Goal: Task Accomplishment & Management: Use online tool/utility

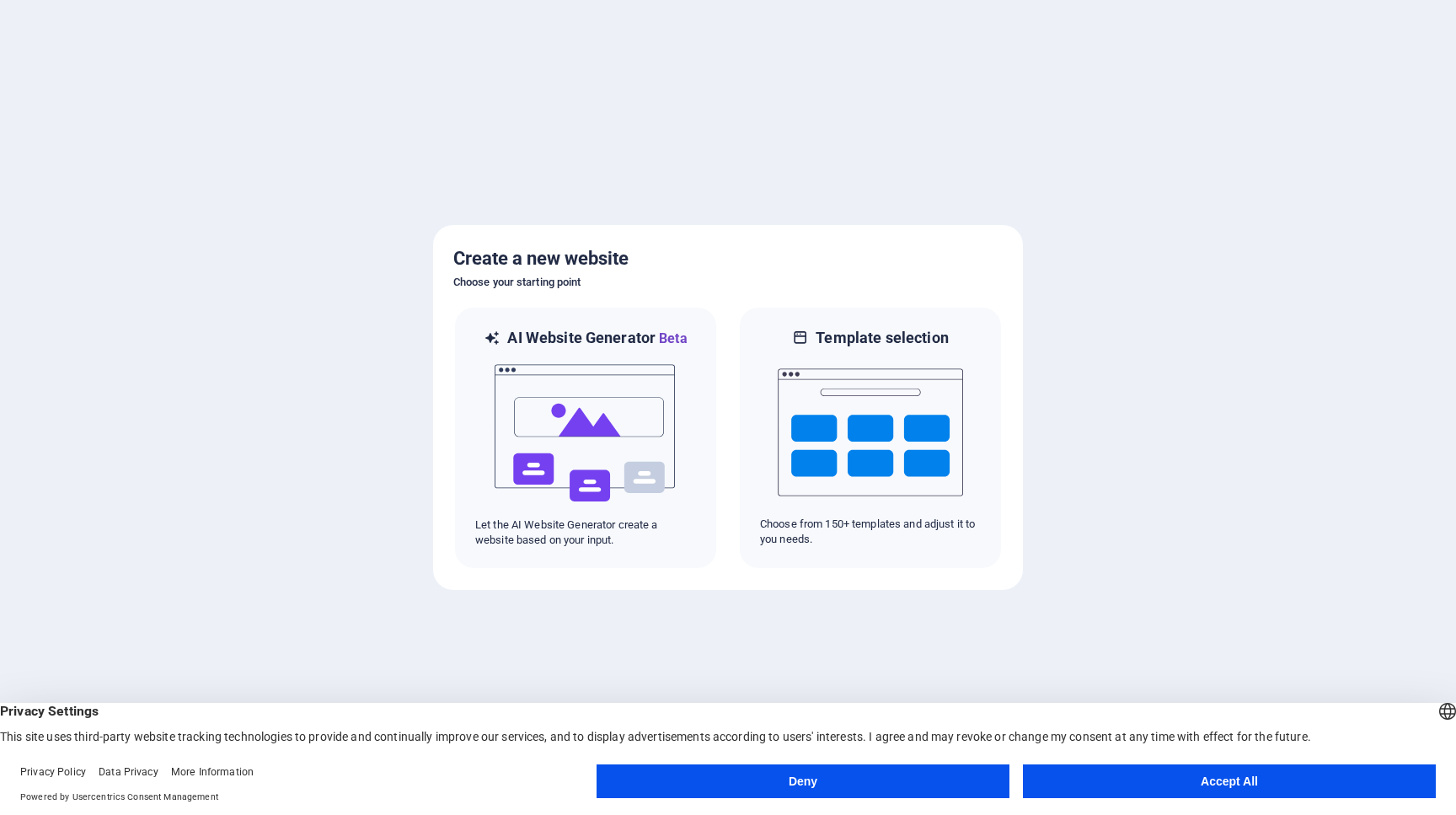
click at [1077, 774] on button "Accept All" at bounding box center [1229, 781] width 413 height 33
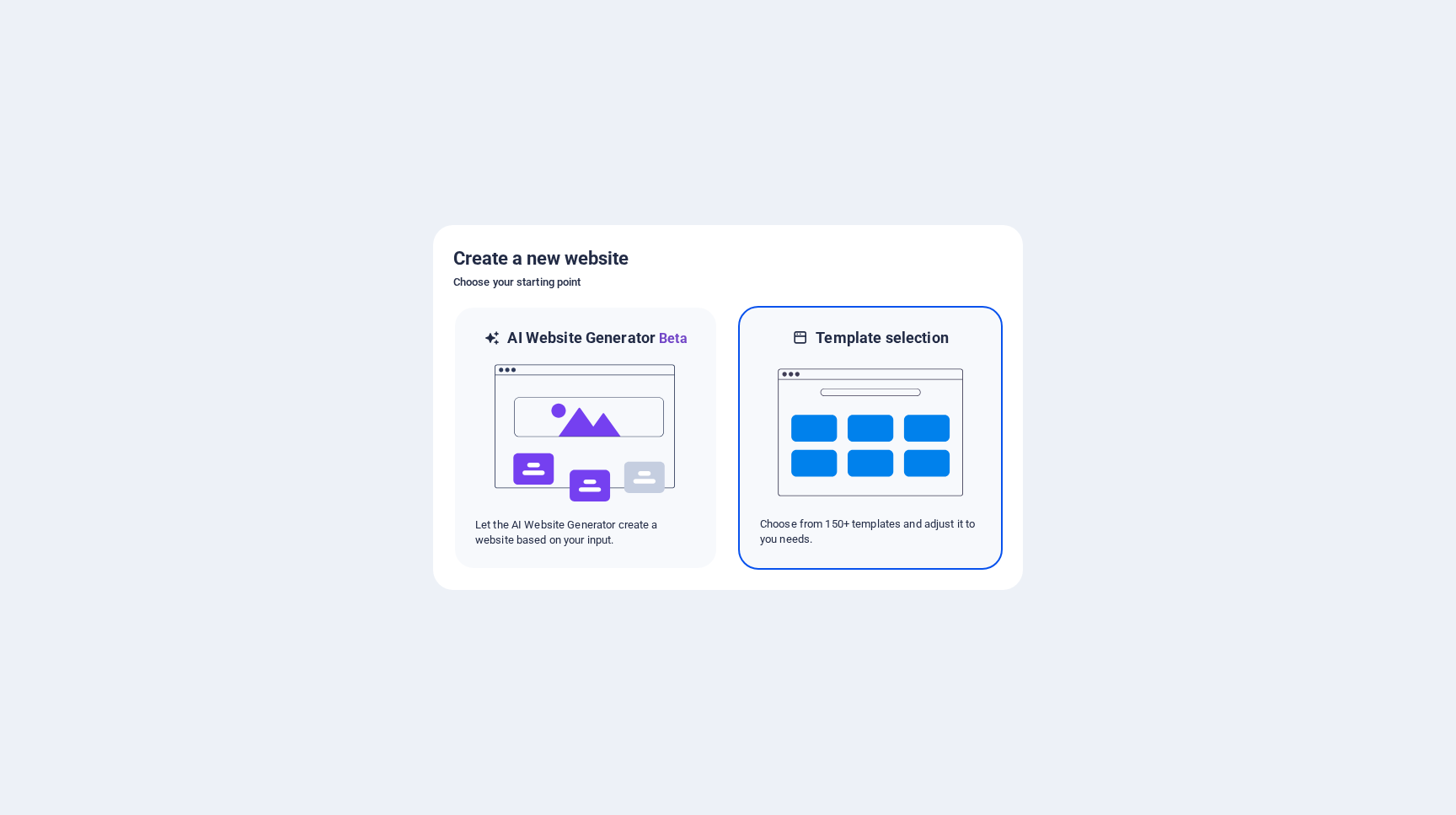
click at [763, 462] on div at bounding box center [871, 432] width 221 height 168
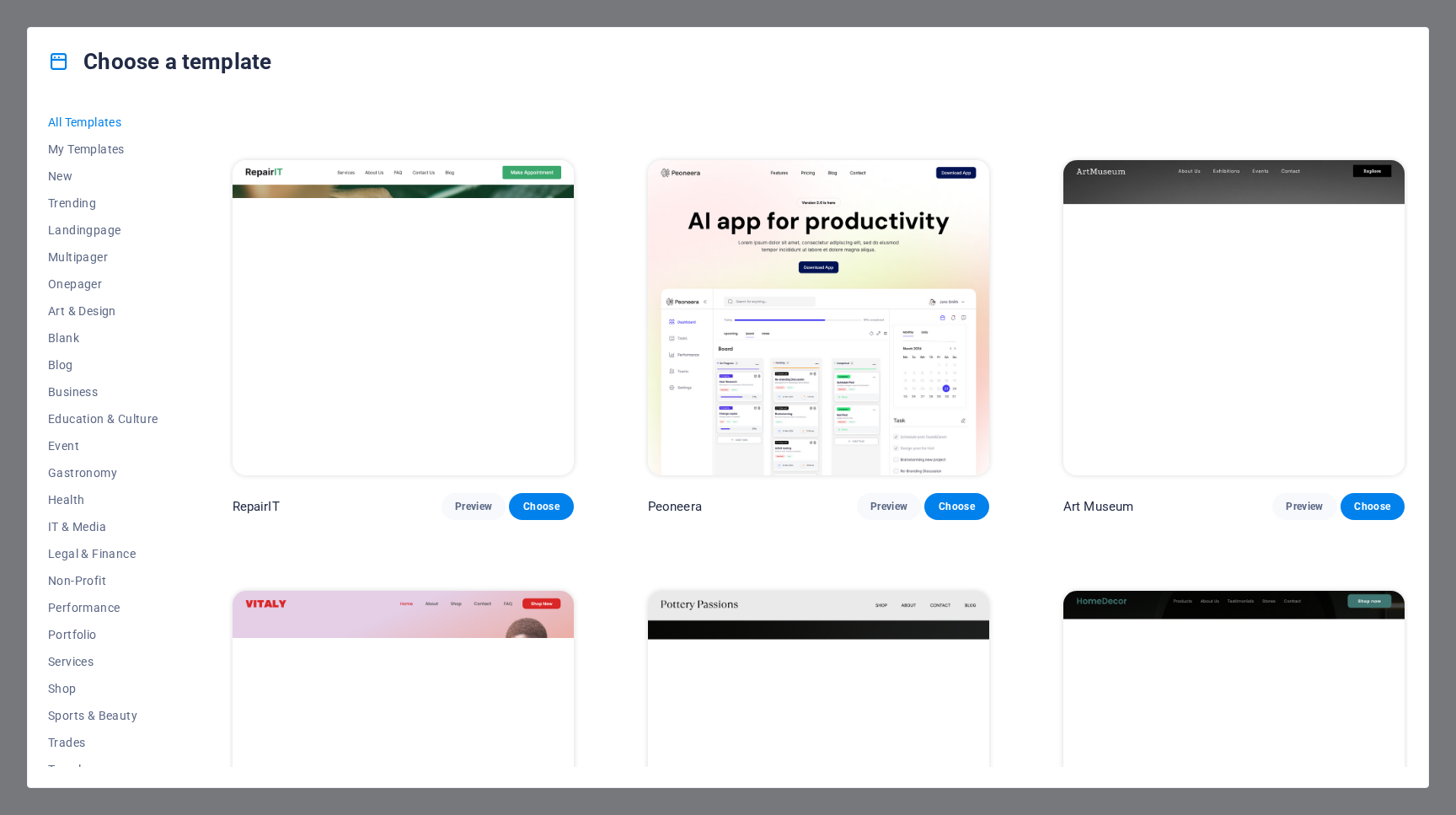
scroll to position [400, 0]
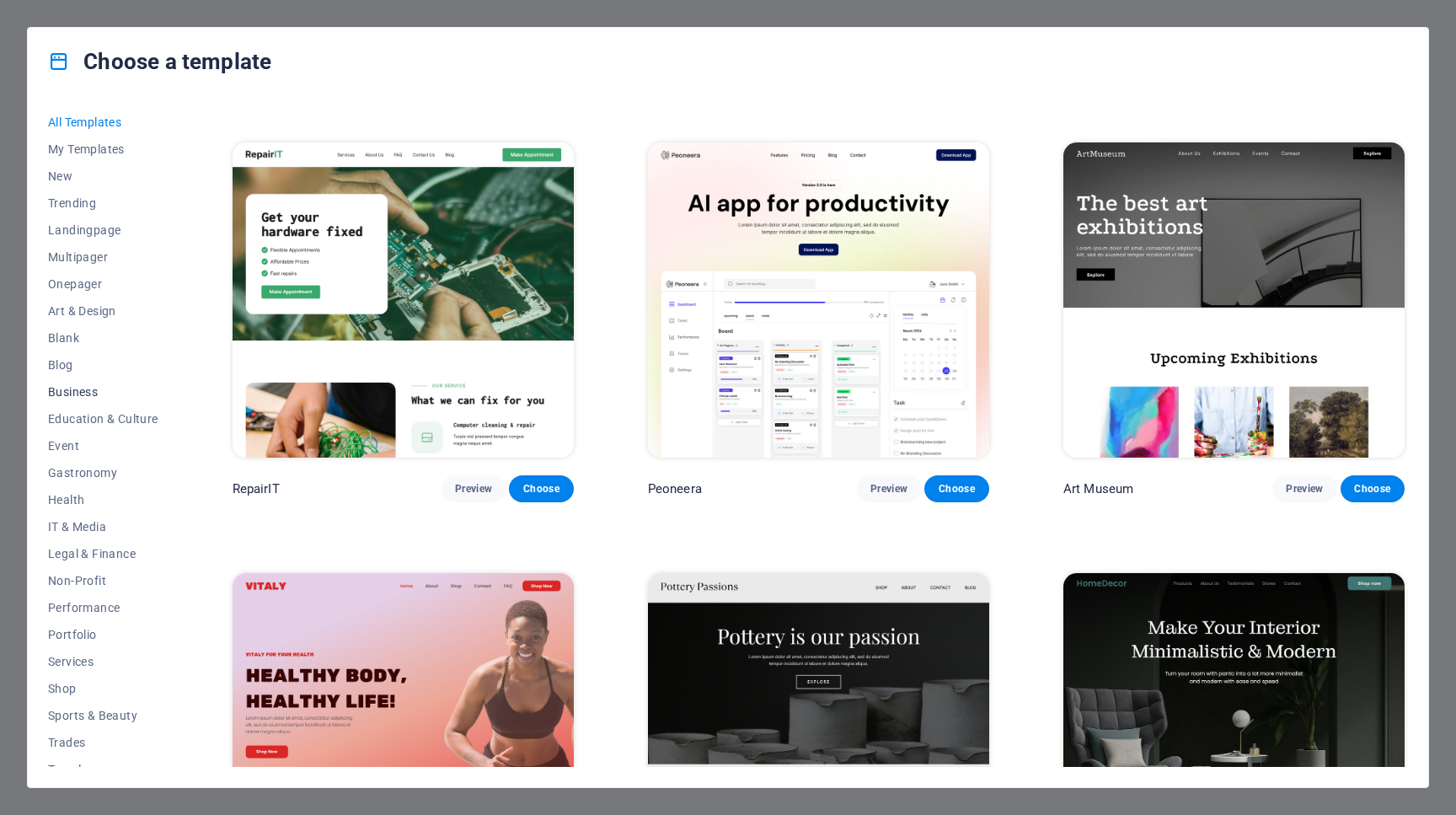
click at [72, 389] on span "Business" at bounding box center [103, 392] width 110 height 14
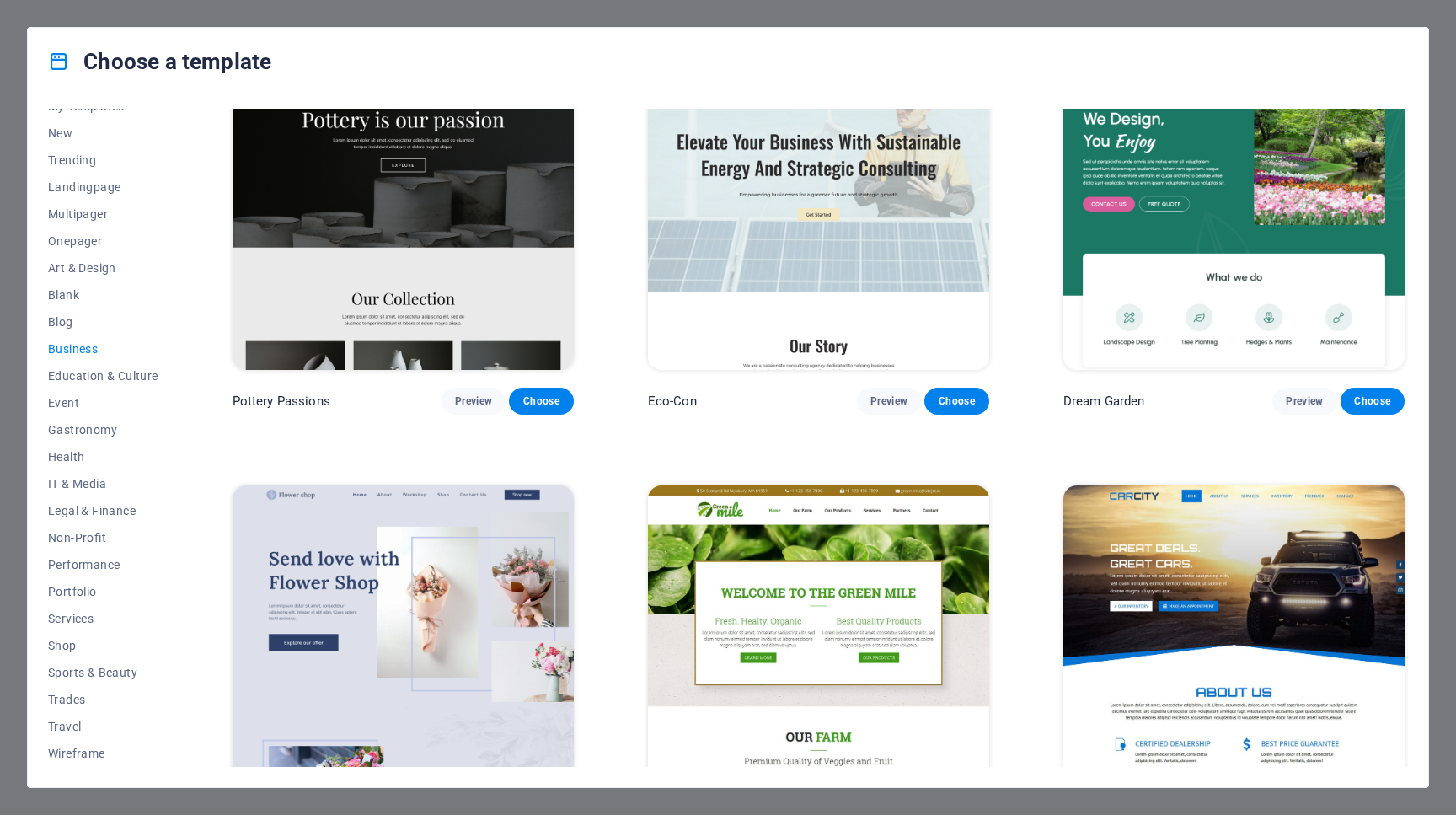
scroll to position [0, 0]
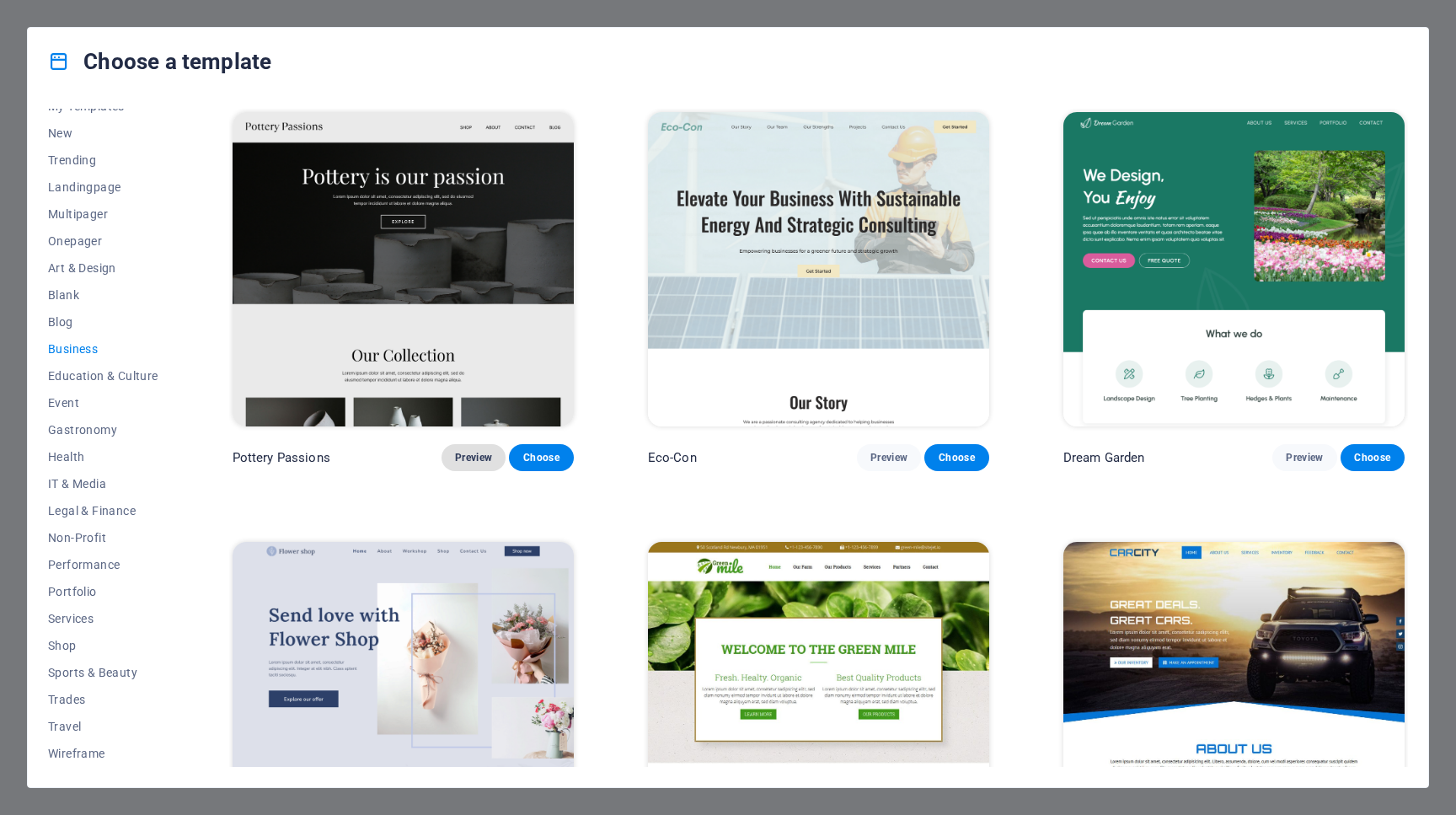
click at [474, 456] on span "Preview" at bounding box center [473, 458] width 37 height 14
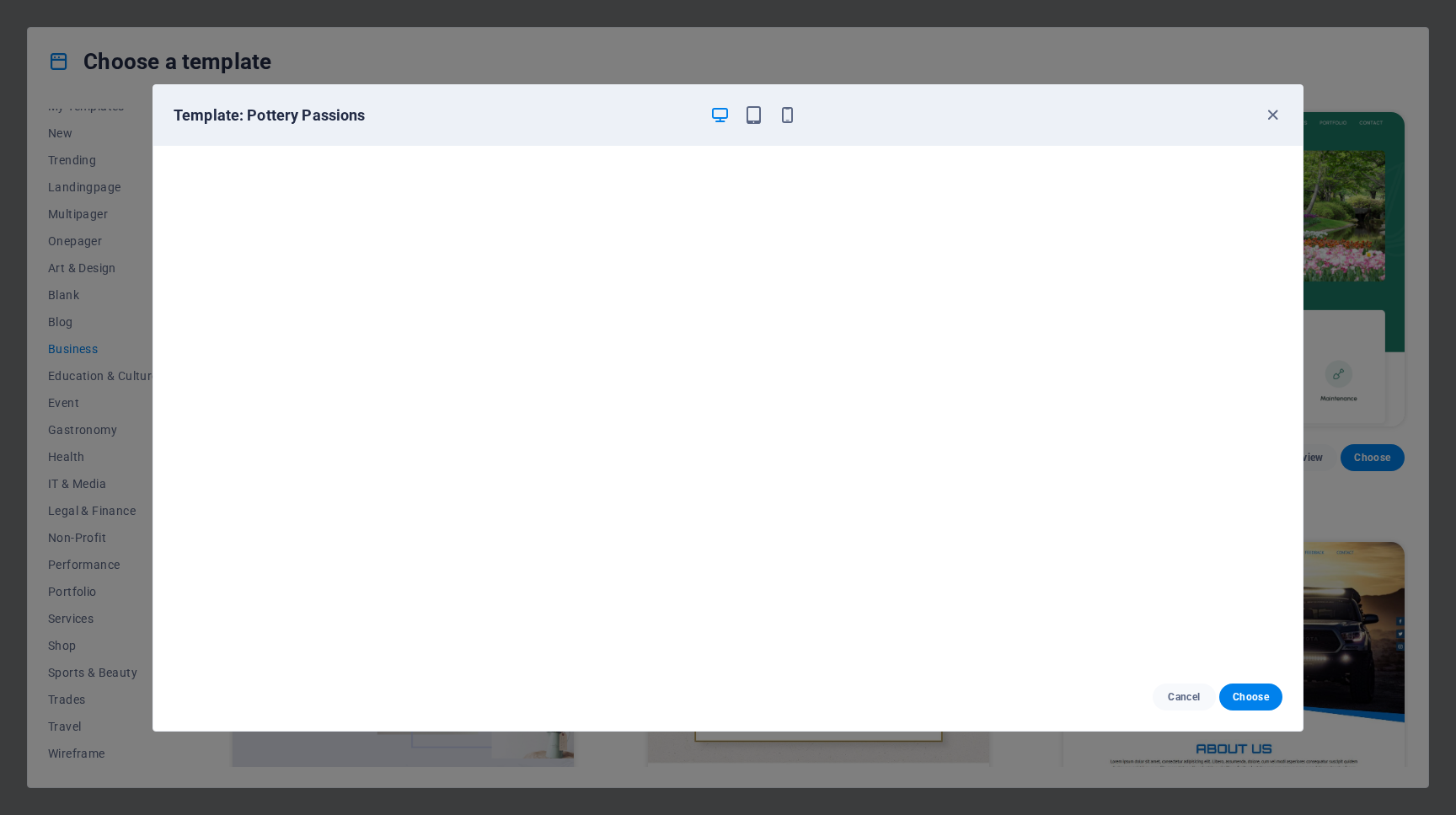
click at [1290, 120] on div "Template: Pottery Passions" at bounding box center [728, 115] width 1149 height 61
click at [1278, 117] on icon "button" at bounding box center [1272, 114] width 19 height 19
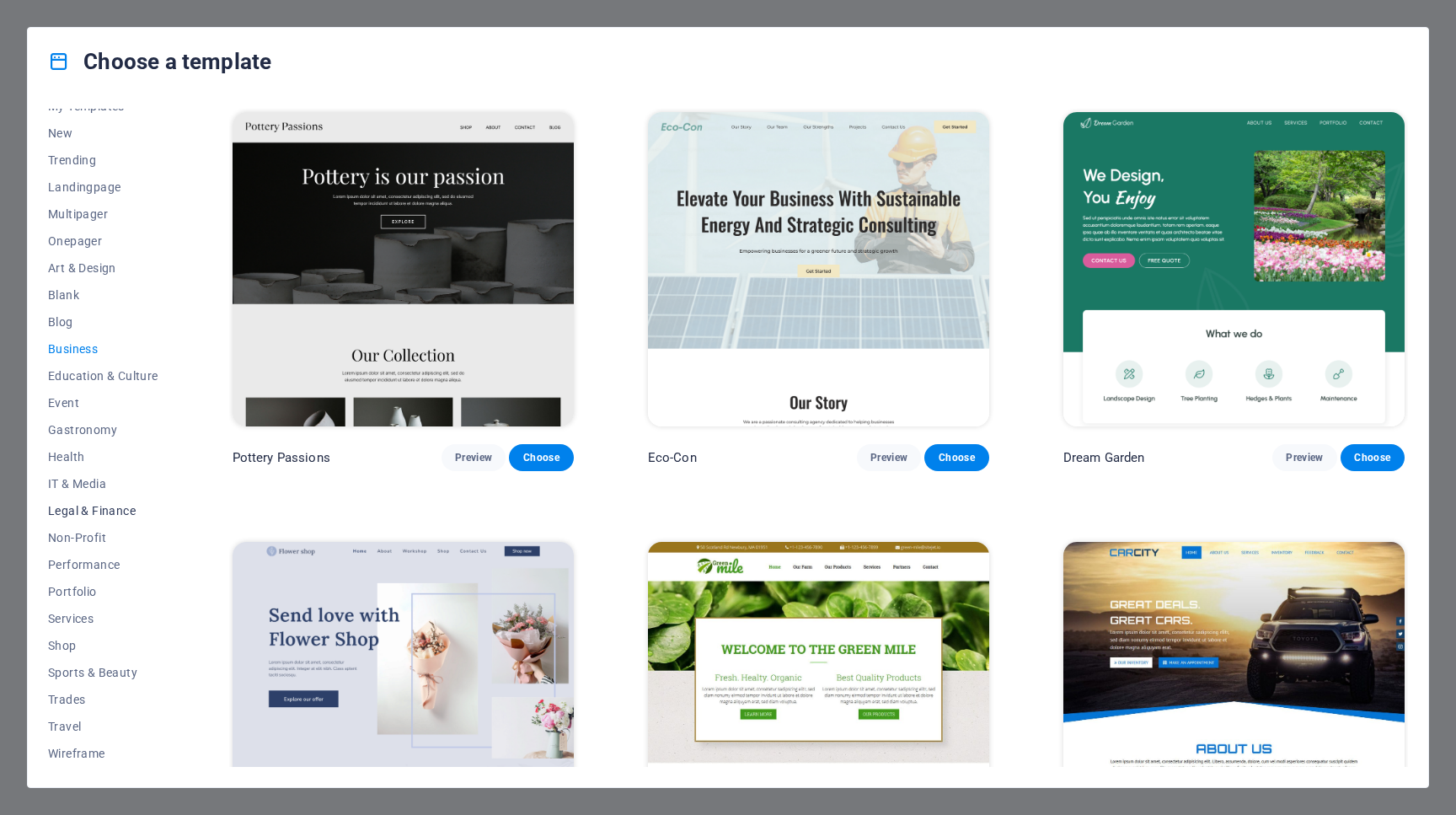
click at [65, 509] on span "Legal & Finance" at bounding box center [103, 510] width 110 height 14
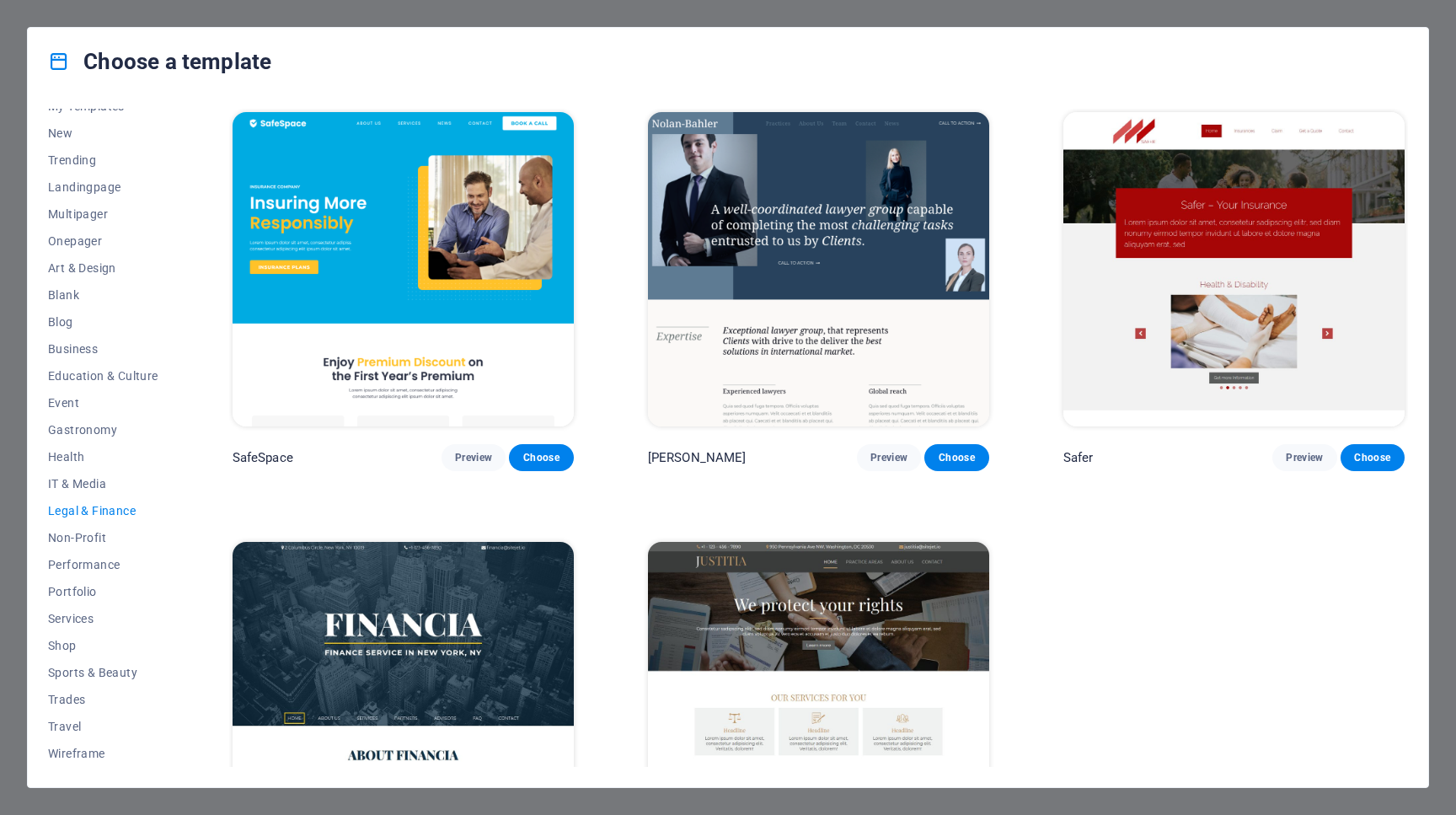
scroll to position [135, 0]
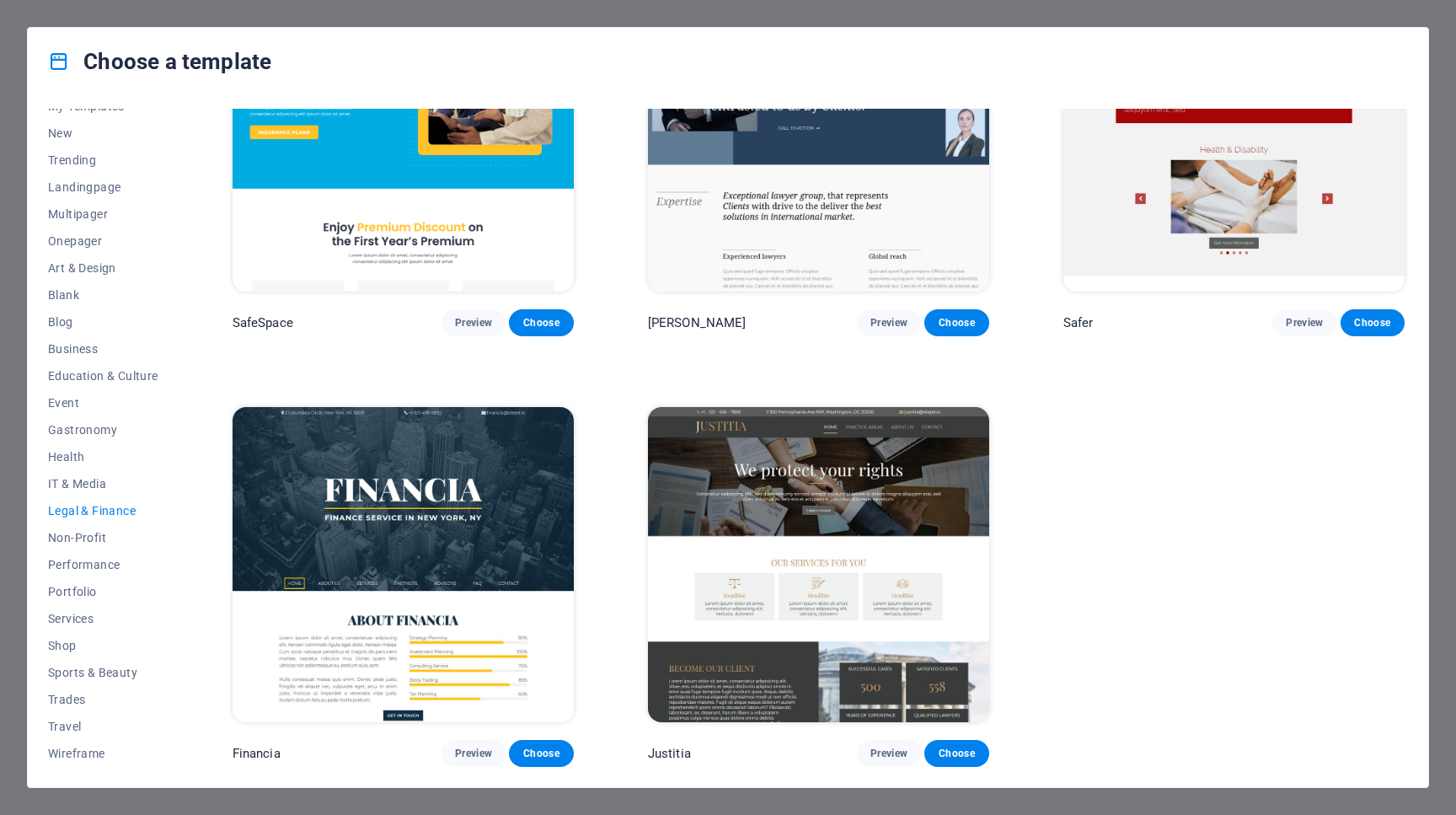
click at [765, 479] on img at bounding box center [818, 564] width 341 height 315
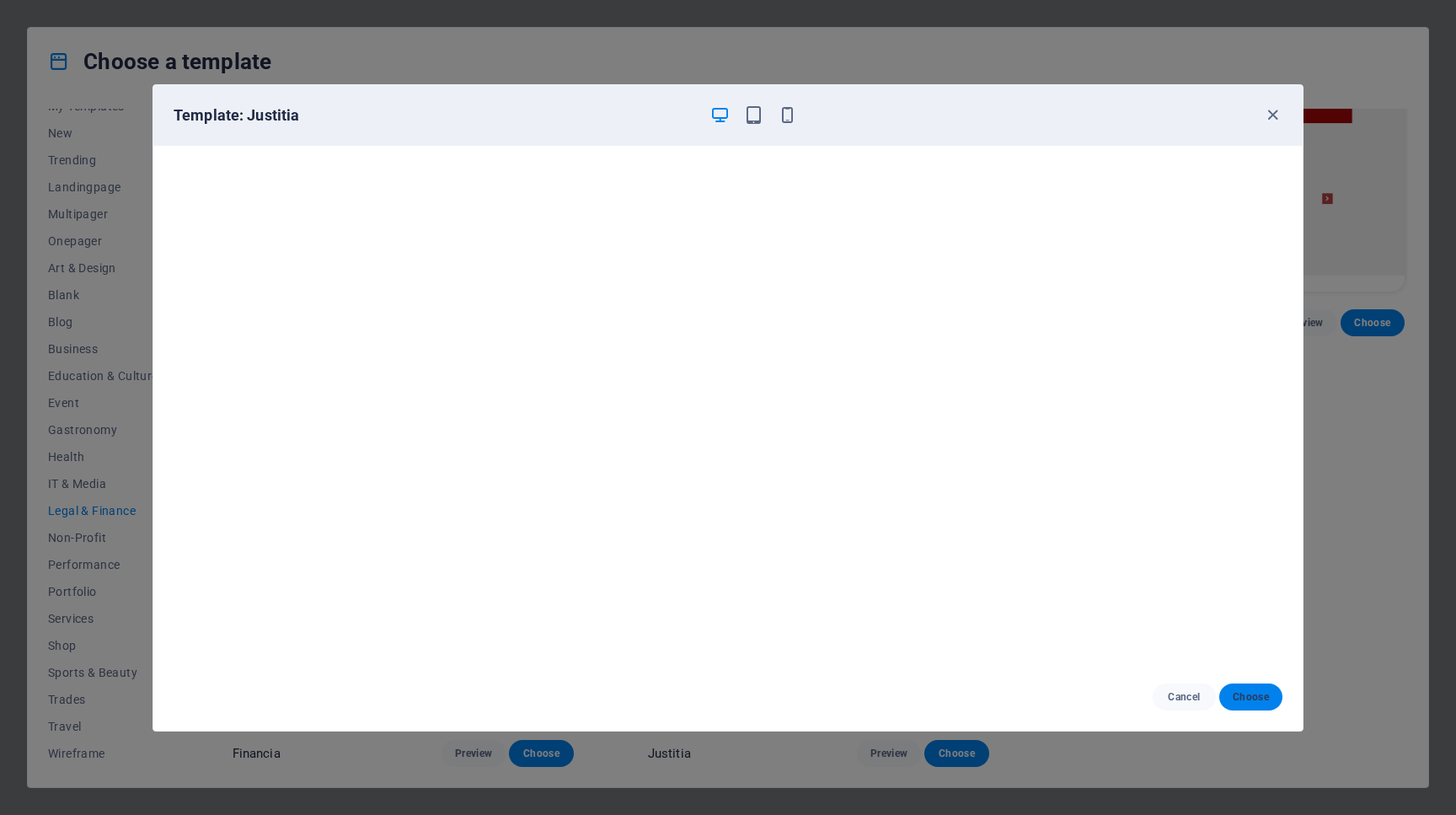
click at [1267, 700] on span "Choose" at bounding box center [1251, 697] width 36 height 14
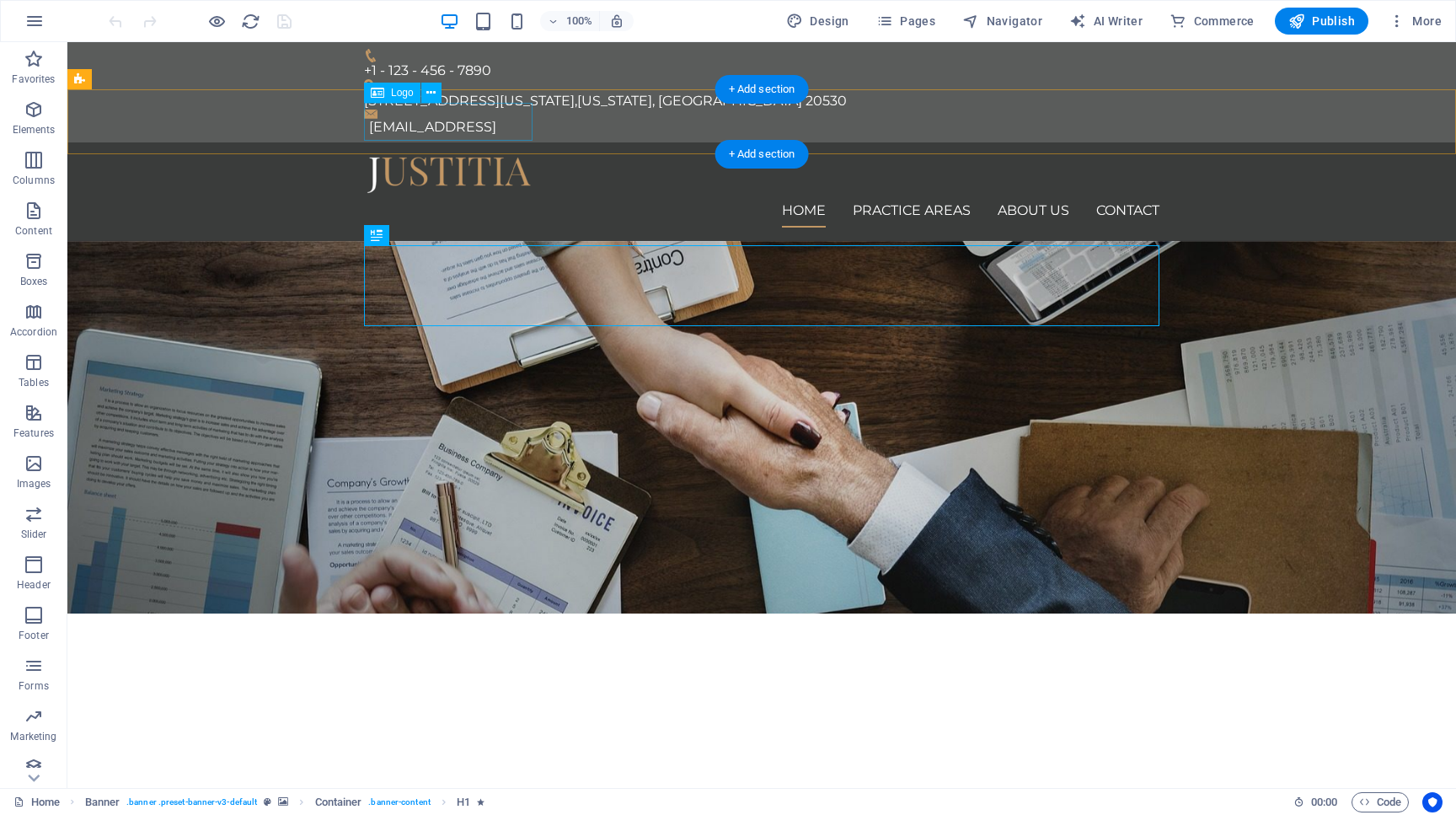
click at [475, 156] on div at bounding box center [762, 175] width 796 height 38
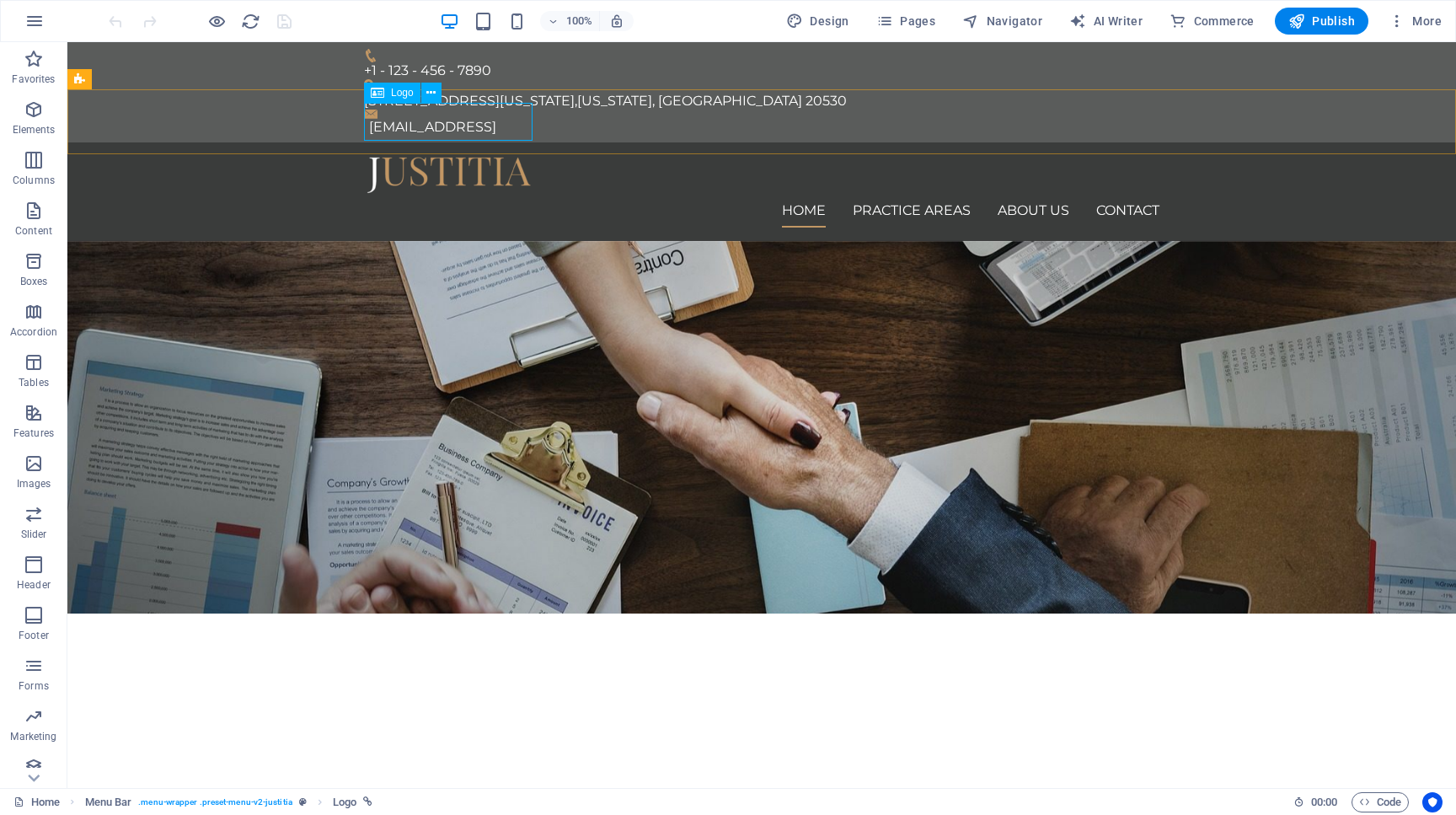
click at [401, 95] on span "Logo" at bounding box center [402, 92] width 23 height 10
click at [430, 95] on icon at bounding box center [431, 93] width 9 height 18
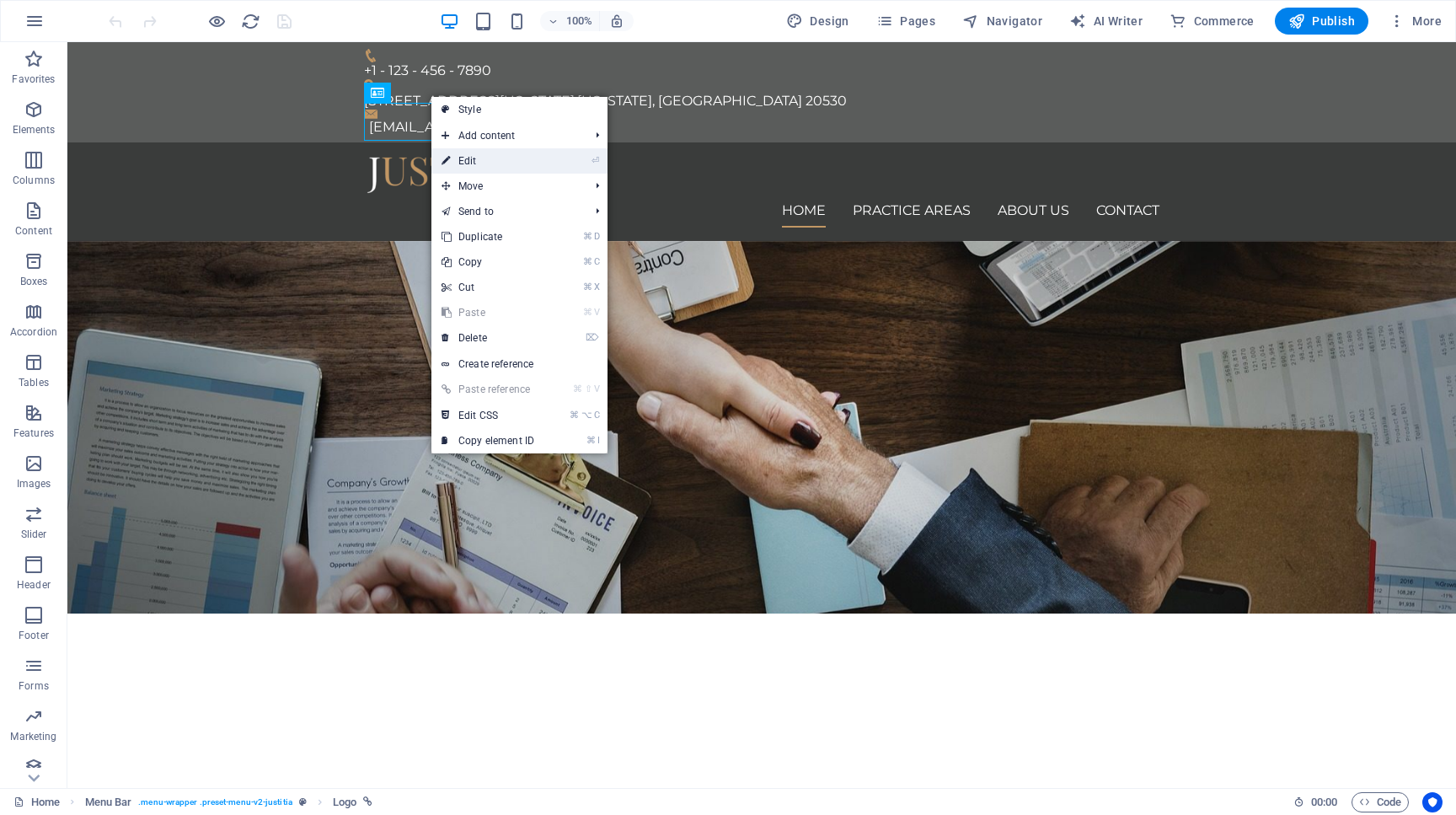
click at [475, 157] on link "⏎ Edit" at bounding box center [487, 161] width 113 height 25
select select "px"
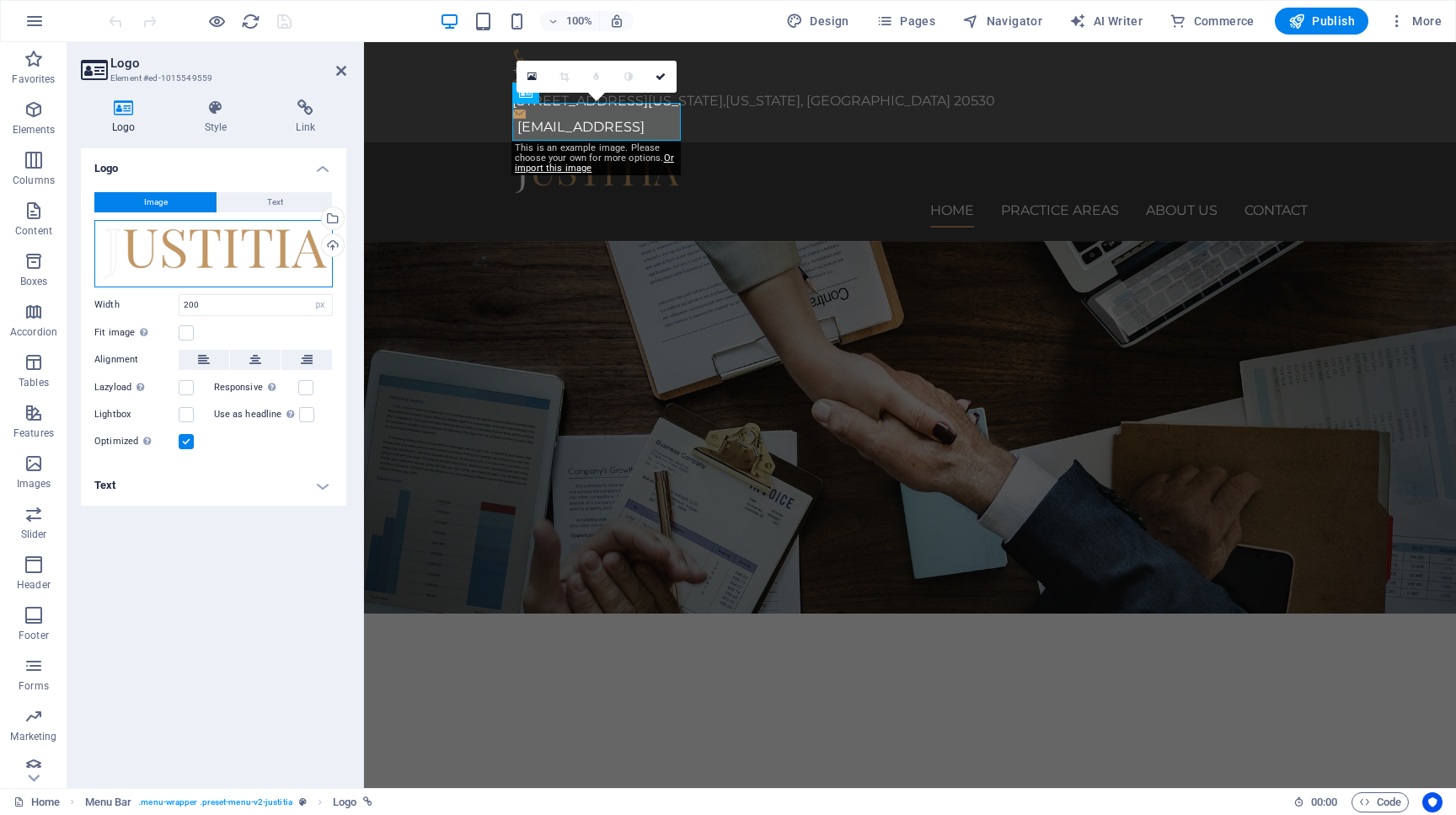
click at [312, 263] on div "Drag files here, click to choose files or select files from Files or our free s…" at bounding box center [213, 253] width 239 height 68
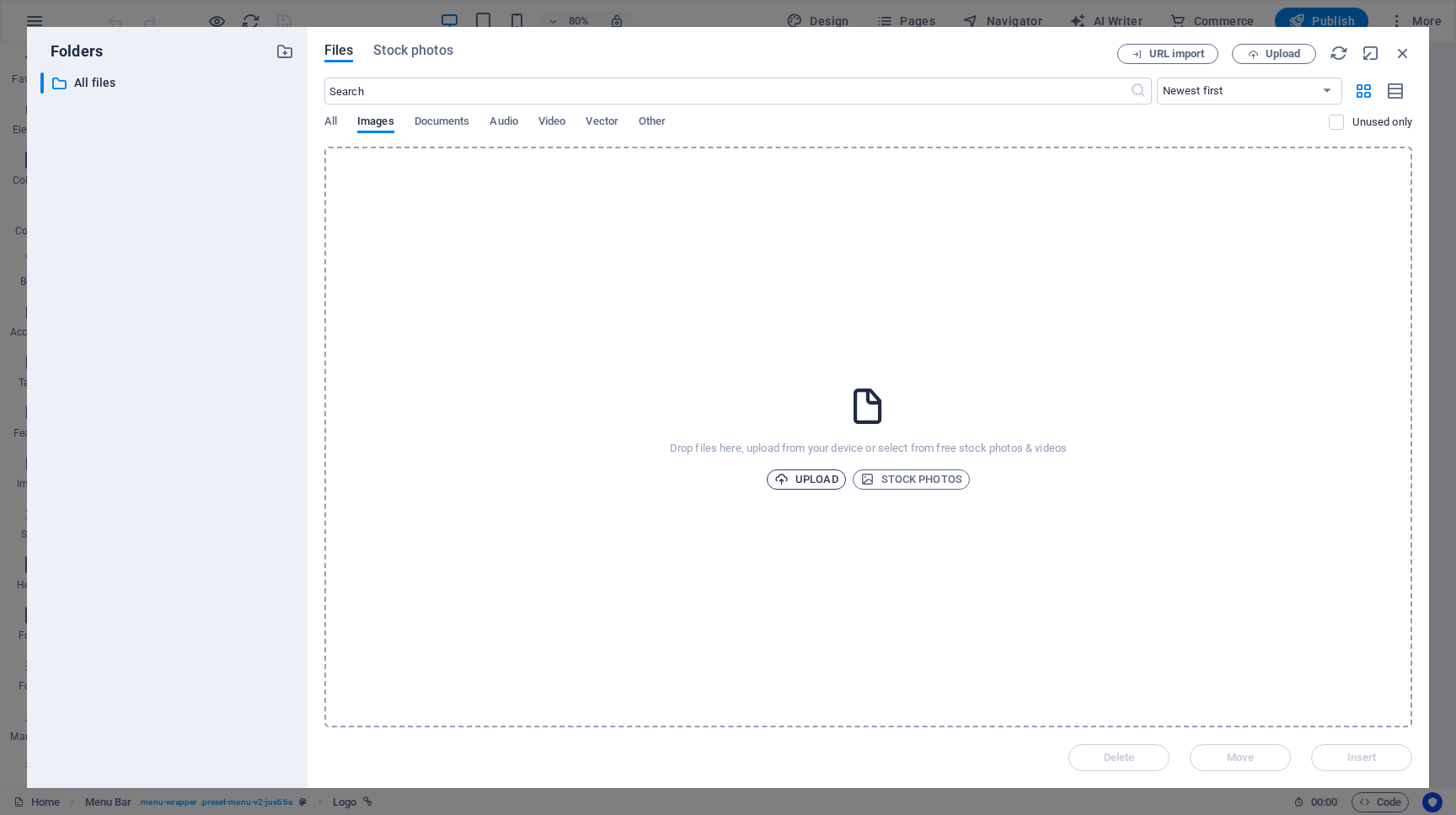
click at [818, 475] on span "Upload" at bounding box center [806, 479] width 64 height 20
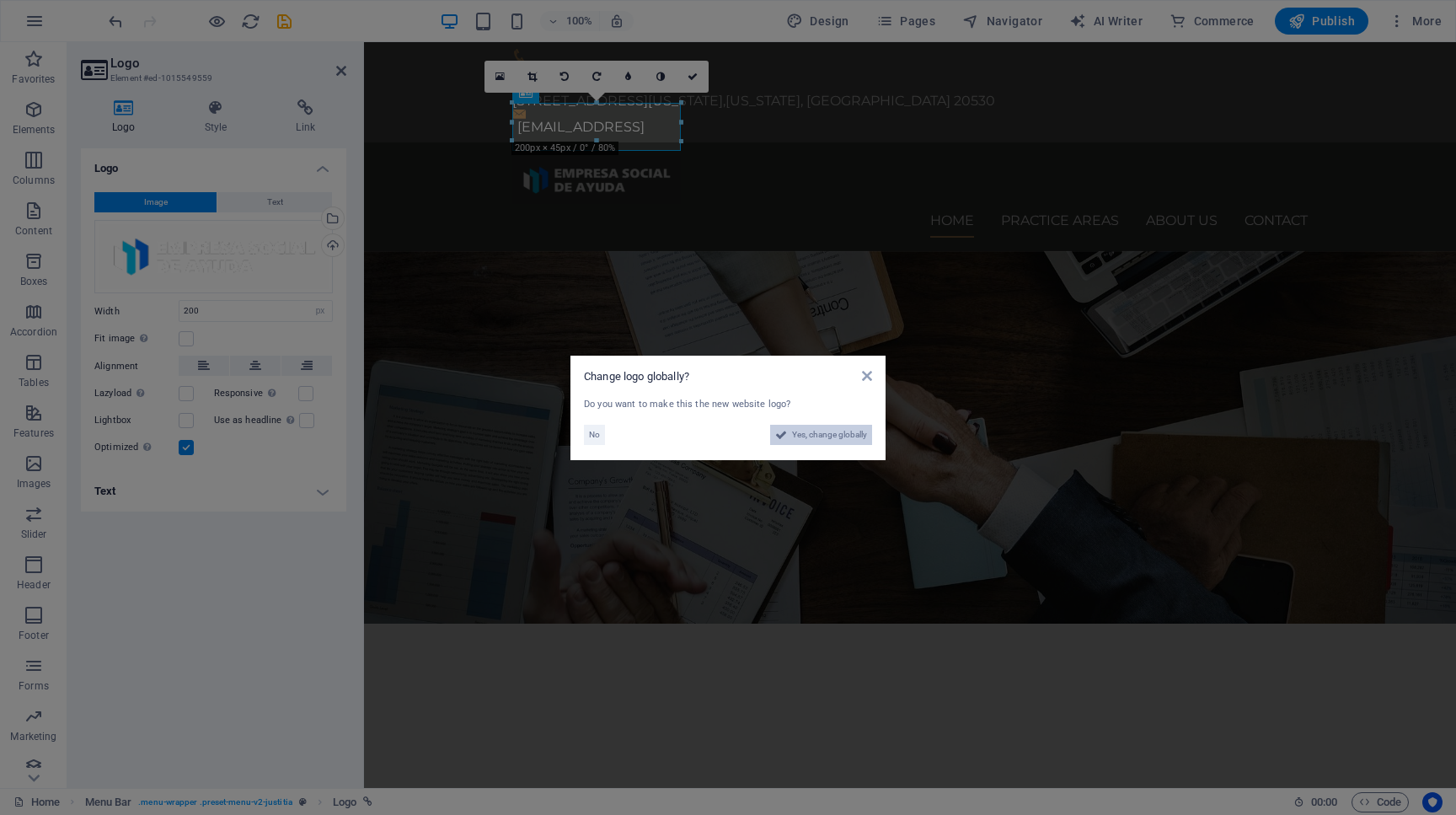
click at [812, 435] on span "Yes, change globally" at bounding box center [829, 435] width 75 height 20
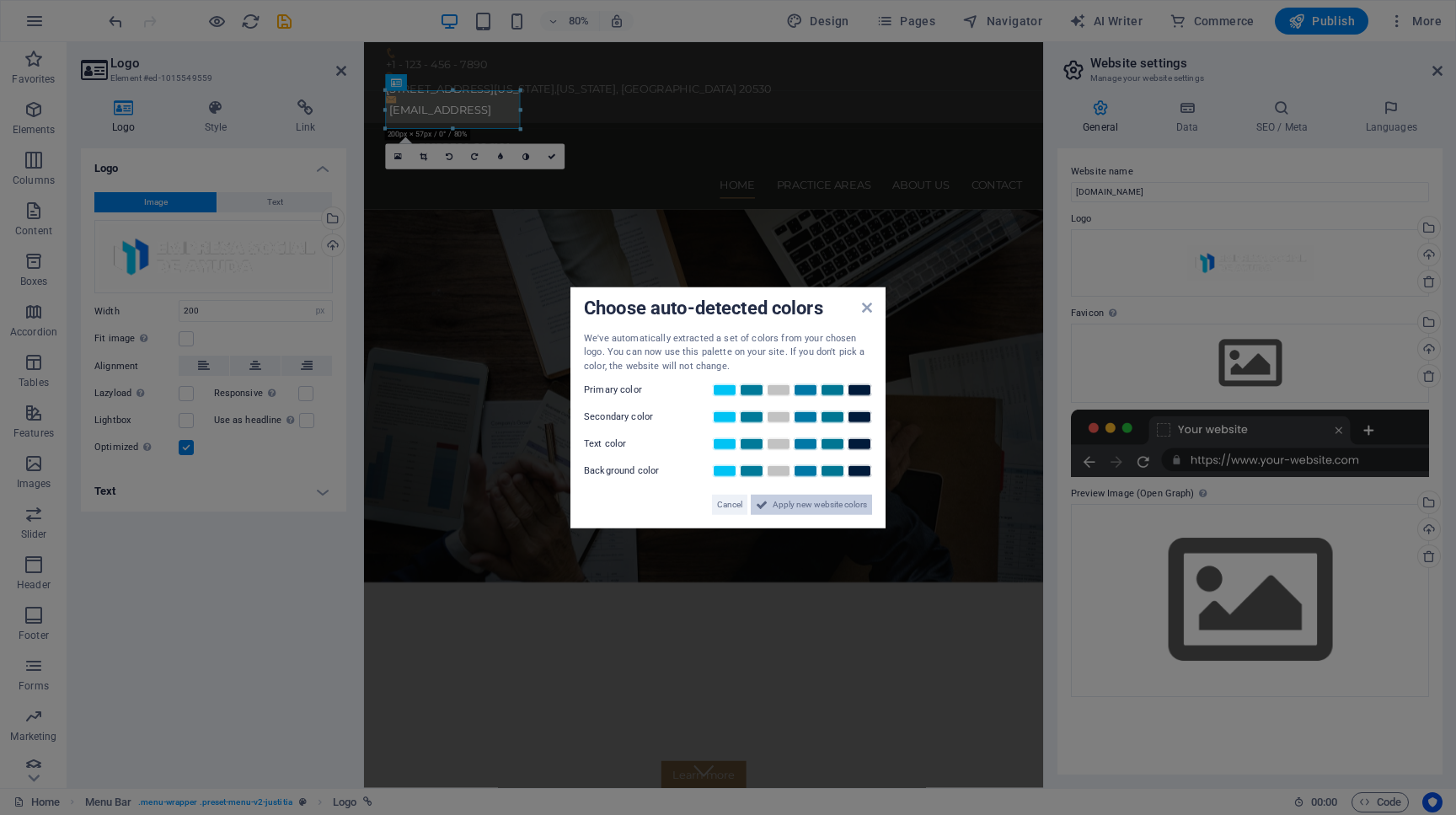
click at [808, 509] on span "Apply new website colors" at bounding box center [820, 505] width 94 height 20
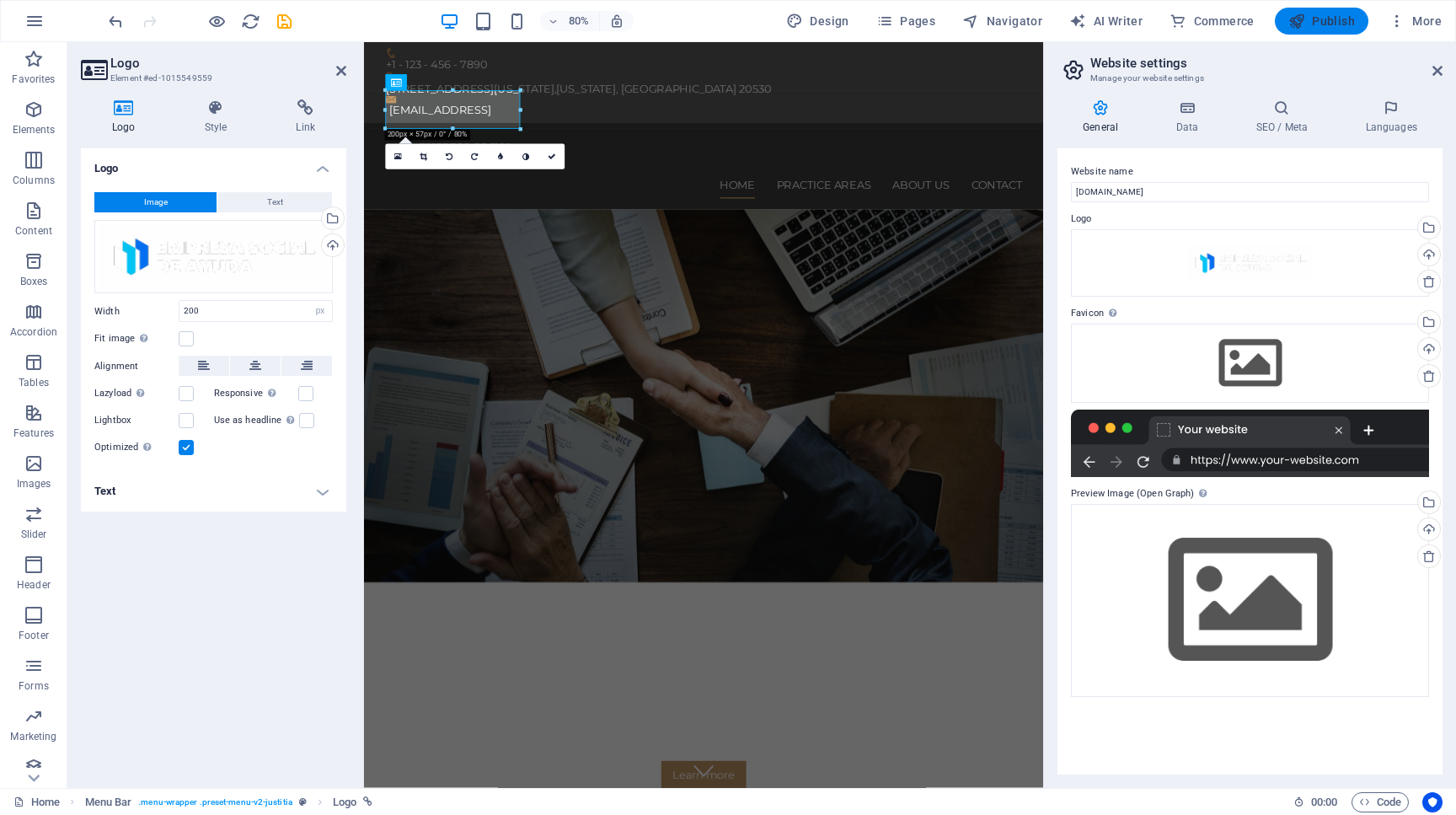
click at [1326, 24] on span "Publish" at bounding box center [1322, 21] width 67 height 17
